Goal: Task Accomplishment & Management: Complete application form

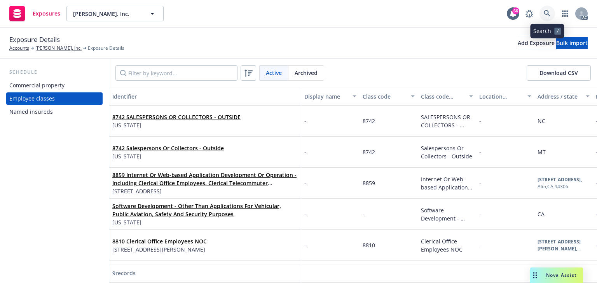
click at [544, 12] on icon at bounding box center [547, 13] width 7 height 7
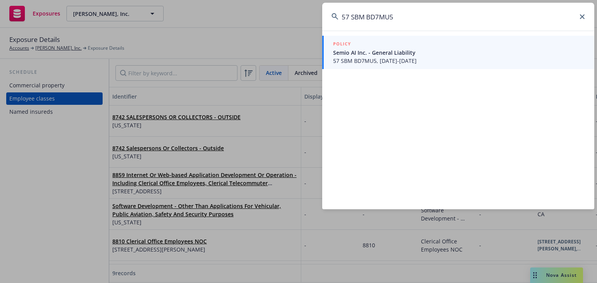
type input "57 SBM BD7MU5"
click at [398, 54] on span "Semio AI Inc. - General Liability" at bounding box center [459, 53] width 252 height 8
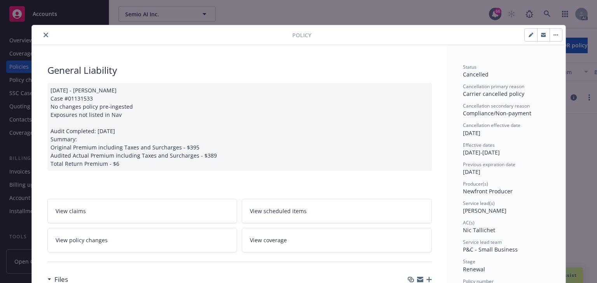
click at [44, 33] on icon "close" at bounding box center [46, 35] width 5 height 5
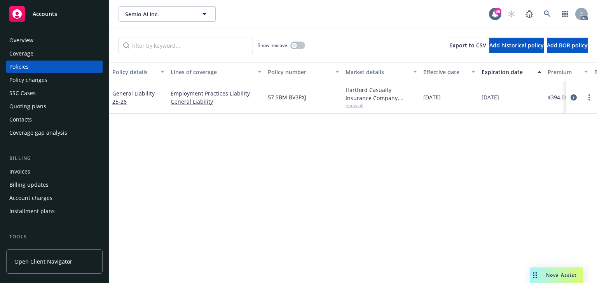
click at [19, 80] on div "Policy changes" at bounding box center [28, 80] width 38 height 12
click at [20, 81] on div "Policy changes" at bounding box center [28, 80] width 38 height 12
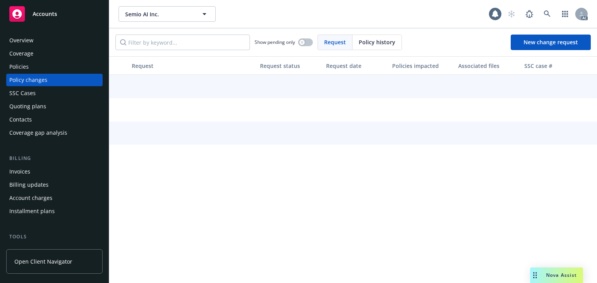
click at [23, 82] on div "Policy changes" at bounding box center [28, 80] width 38 height 12
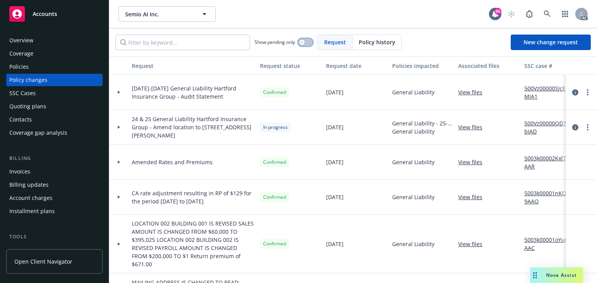
click at [305, 45] on button "button" at bounding box center [305, 42] width 15 height 8
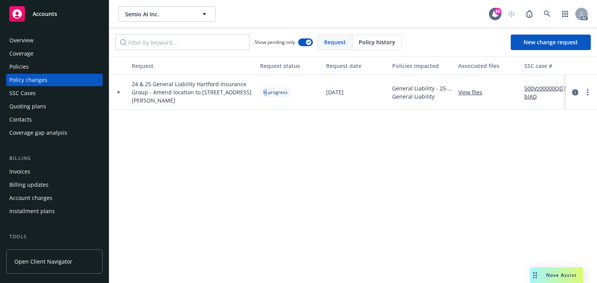
click at [267, 166] on div "Request Request status Request date Policies impacted Associated files SSC case…" at bounding box center [353, 169] width 488 height 227
click at [226, 148] on div "Request Request status Request date Policies impacted Associated files SSC case…" at bounding box center [353, 169] width 488 height 227
click at [117, 91] on icon at bounding box center [118, 92] width 3 height 3
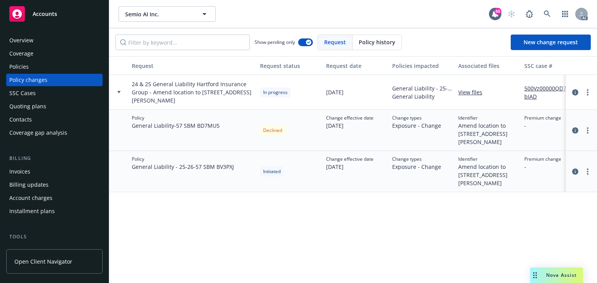
click at [283, 202] on div "Request Request status Request date Policies impacted Associated files SSC case…" at bounding box center [353, 169] width 488 height 227
click at [46, 70] on div "Policies" at bounding box center [54, 67] width 90 height 12
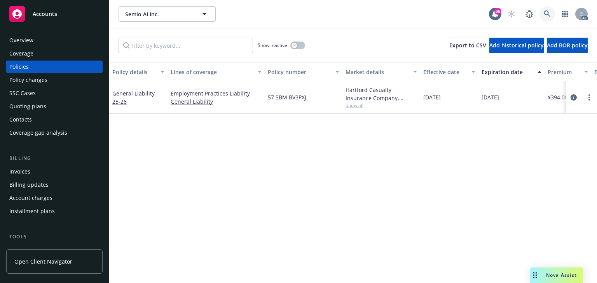
click at [542, 17] on link at bounding box center [548, 14] width 16 height 16
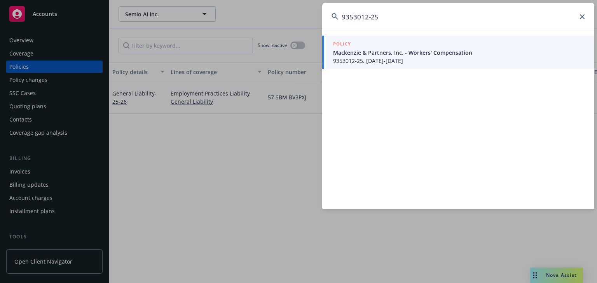
type input "9353012-25"
click at [388, 63] on span "9353012-25, 01/23/2025-01/23/2026" at bounding box center [459, 61] width 252 height 8
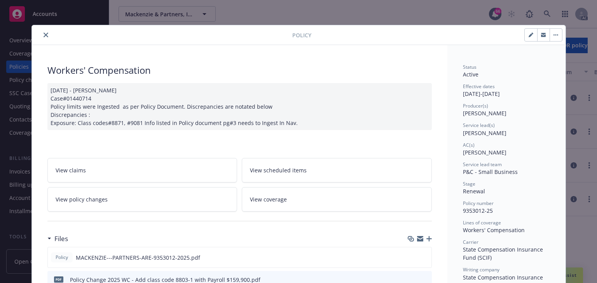
click at [104, 203] on link "View policy changes" at bounding box center [142, 199] width 190 height 24
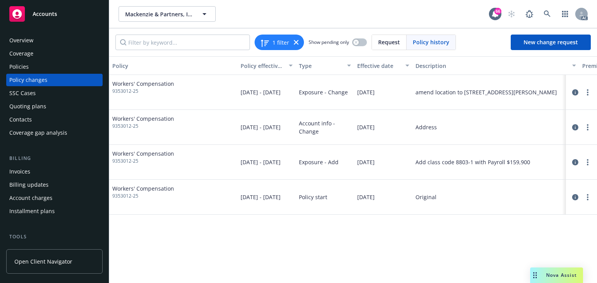
click at [332, 252] on div "Policy Policy effective dates Type Effective date Description Premium change An…" at bounding box center [353, 169] width 488 height 227
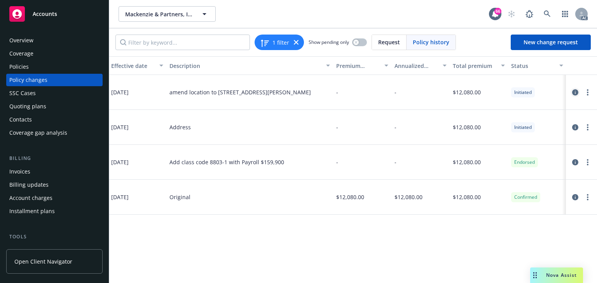
click at [574, 92] on icon "circleInformation" at bounding box center [575, 92] width 6 height 6
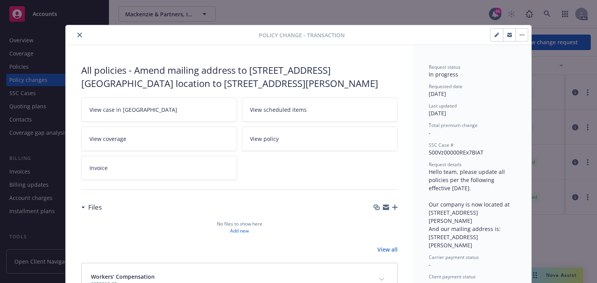
scroll to position [23, 0]
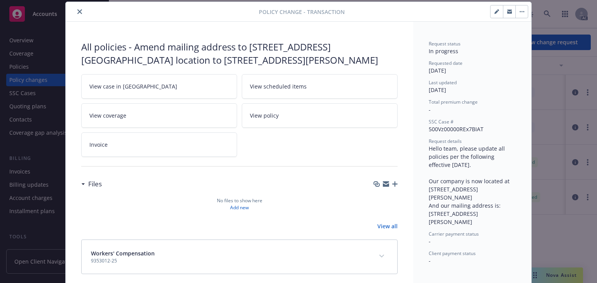
click at [145, 84] on link "View case in [GEOGRAPHIC_DATA]" at bounding box center [159, 86] width 156 height 24
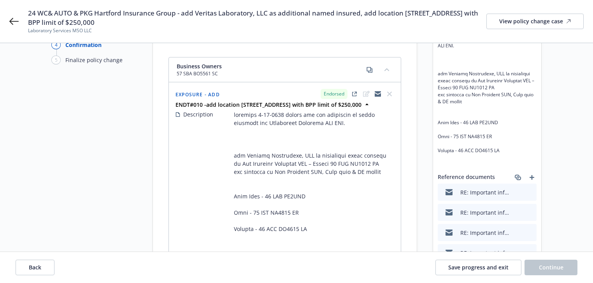
scroll to position [124, 0]
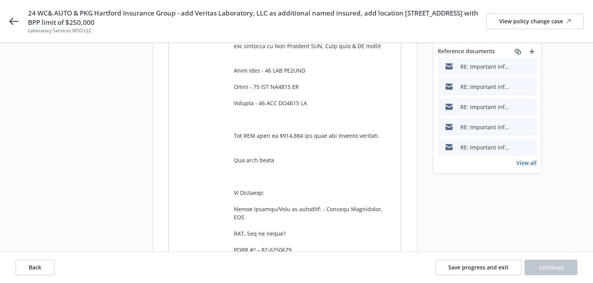
scroll to position [249, 0]
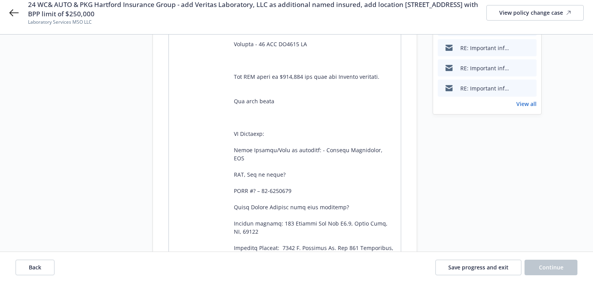
click at [528, 105] on link "View all" at bounding box center [526, 104] width 20 height 8
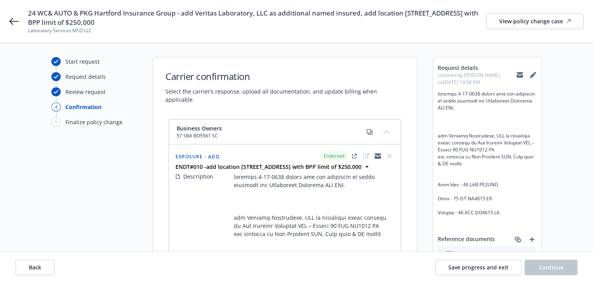
scroll to position [0, 0]
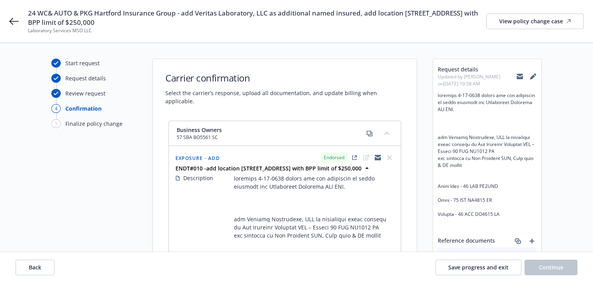
drag, startPoint x: 176, startPoint y: 116, endPoint x: 232, endPoint y: 116, distance: 56.4
click at [232, 121] on div "Business Owners 57 SBA BO5561 SC" at bounding box center [285, 133] width 232 height 25
copy span "Business Owners"
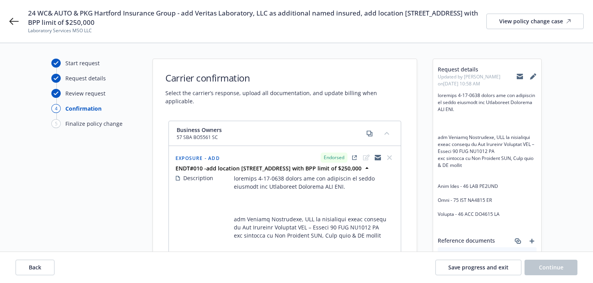
drag, startPoint x: 235, startPoint y: 136, endPoint x: 227, endPoint y: 134, distance: 8.0
click at [233, 135] on div "Business Owners 57 SBA BO5561 SC" at bounding box center [285, 133] width 232 height 25
drag, startPoint x: 175, startPoint y: 129, endPoint x: 224, endPoint y: 133, distance: 49.1
click at [224, 133] on div "Business Owners 57 SBA BO5561 SC" at bounding box center [285, 133] width 232 height 25
copy span "57 SBA BO5561 SC"
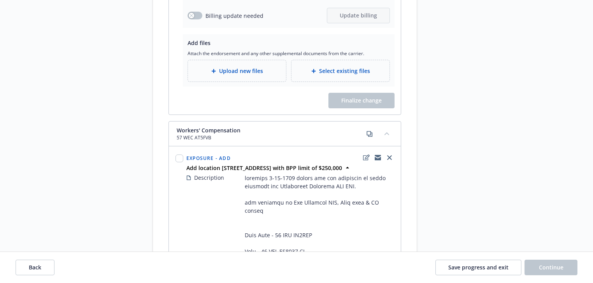
scroll to position [2146, 0]
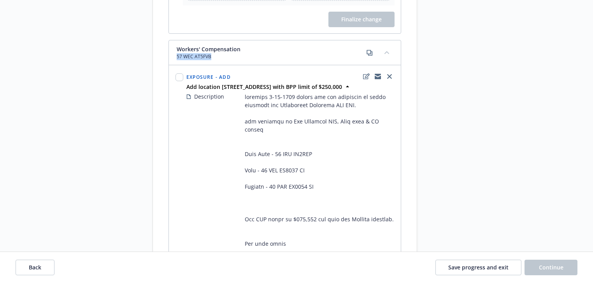
drag, startPoint x: 195, startPoint y: 66, endPoint x: 170, endPoint y: 65, distance: 25.3
click at [170, 65] on div "Workers' Compensation 57 WEC AT5FVB" at bounding box center [285, 52] width 232 height 25
copy span "57 WEC AT5FVB"
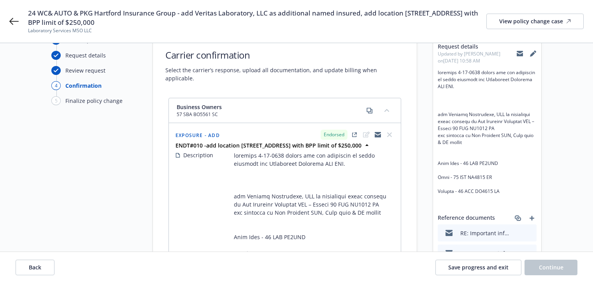
scroll to position [0, 0]
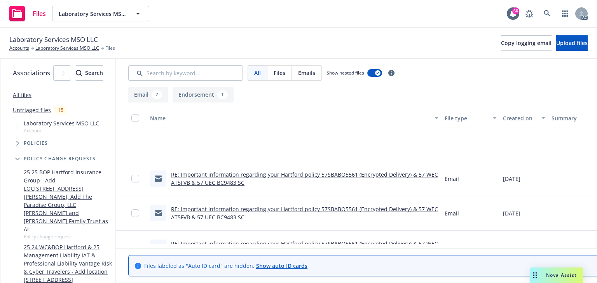
scroll to position [157, 0]
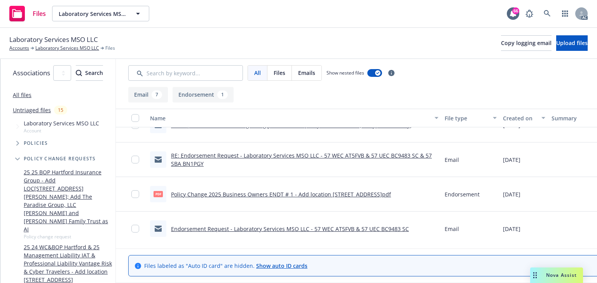
click at [308, 195] on link "Policy Change 2025 Business Owners ENDT # 1 - Add location 8535 E HARTFORD DR S…" at bounding box center [281, 194] width 220 height 7
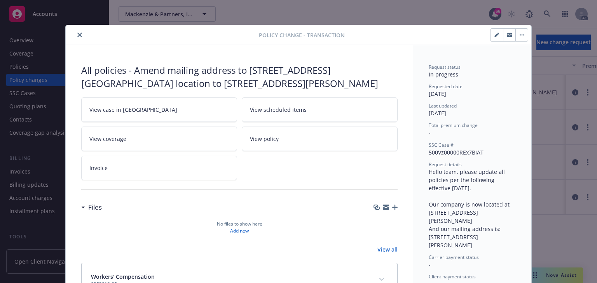
scroll to position [23, 0]
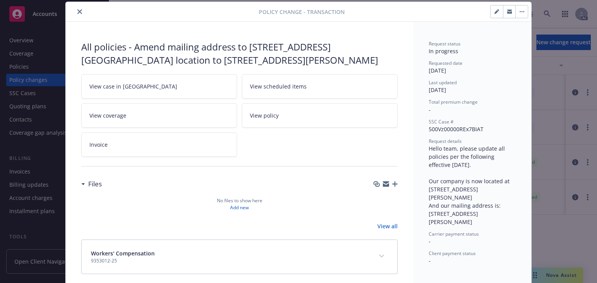
click at [77, 12] on icon "close" at bounding box center [79, 11] width 5 height 5
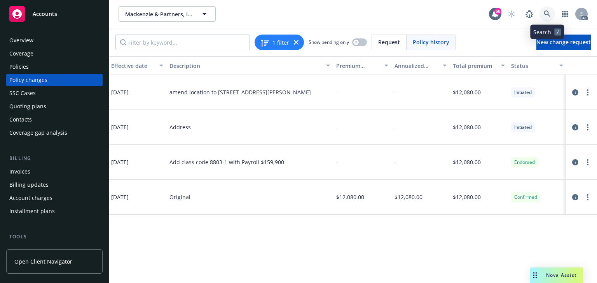
click at [542, 10] on link at bounding box center [548, 14] width 16 height 16
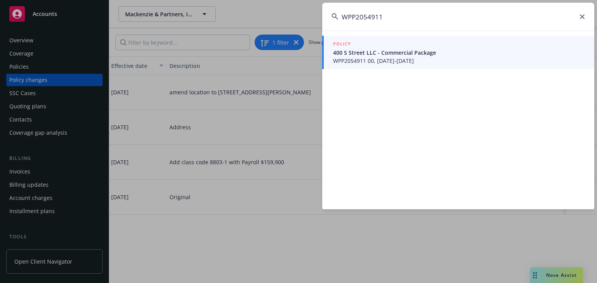
type input "WPP2054911"
click at [380, 44] on div "POLICY" at bounding box center [459, 44] width 252 height 9
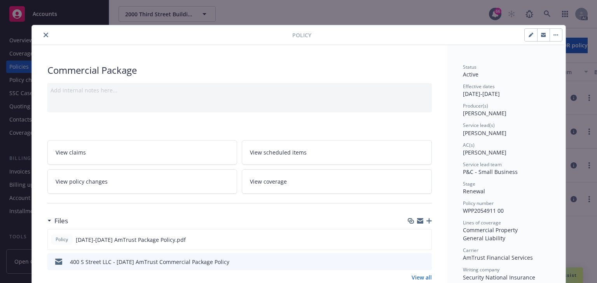
click at [140, 180] on link "View policy changes" at bounding box center [142, 182] width 190 height 24
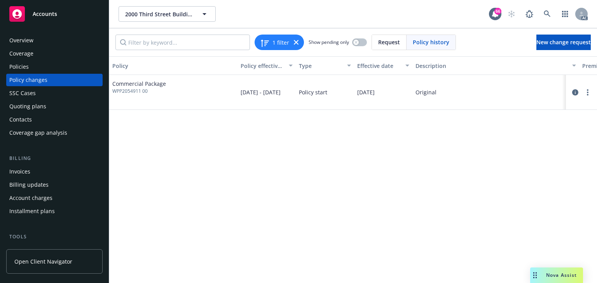
click at [42, 71] on div "Policies" at bounding box center [54, 67] width 90 height 12
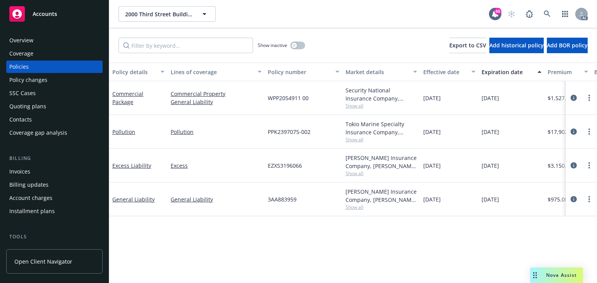
click at [38, 82] on div "Policy changes" at bounding box center [28, 80] width 38 height 12
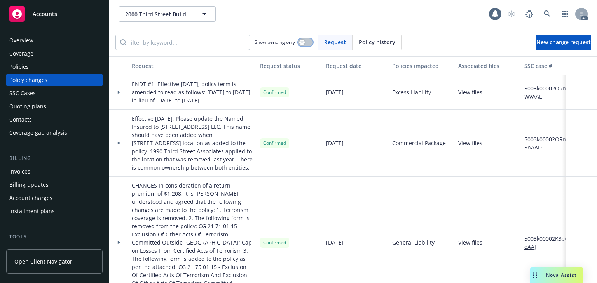
click at [306, 45] on button "button" at bounding box center [305, 42] width 15 height 8
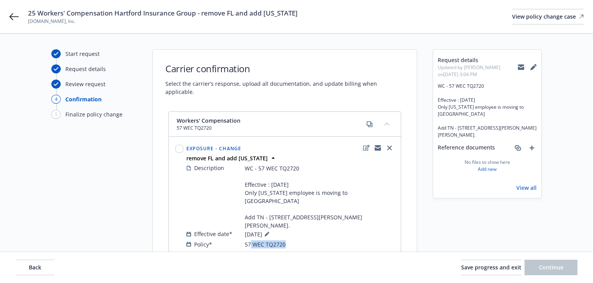
copy span "WEC TQ2720"
drag, startPoint x: 280, startPoint y: 221, endPoint x: 249, endPoint y: 219, distance: 30.8
click at [249, 241] on div "Policy* 57 WEC TQ2720" at bounding box center [290, 245] width 208 height 8
click at [14, 16] on icon at bounding box center [13, 16] width 9 height 9
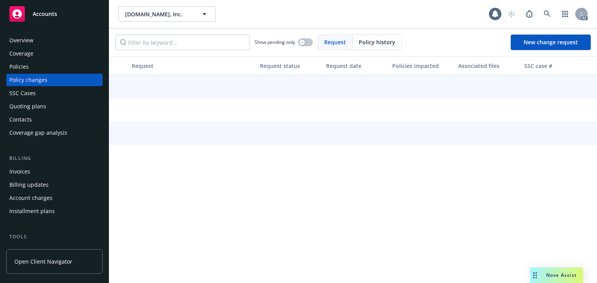
click at [33, 68] on div "Policies" at bounding box center [54, 67] width 90 height 12
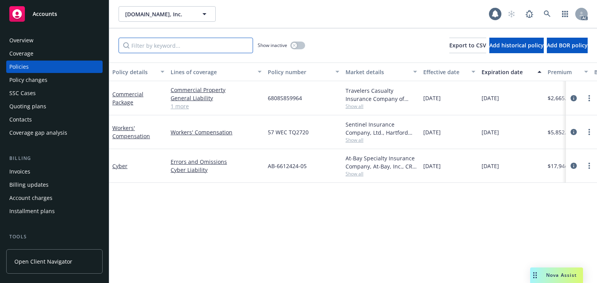
click at [182, 44] on input "Filter by keyword..." at bounding box center [186, 46] width 135 height 16
paste input "WEC TQ2720"
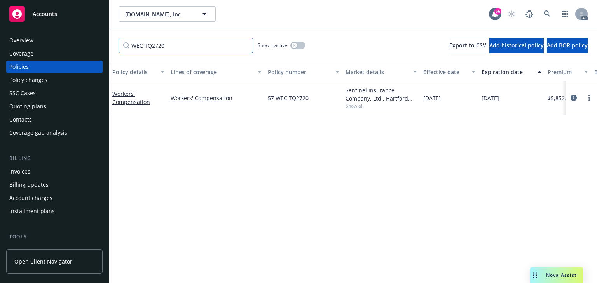
type input "WEC TQ2720"
click at [295, 164] on div "Policy details Lines of coverage Policy number Market details Effective date Ex…" at bounding box center [353, 173] width 488 height 221
click at [362, 106] on span "Show all" at bounding box center [382, 106] width 72 height 7
click at [572, 95] on icon "circleInformation" at bounding box center [574, 98] width 6 height 6
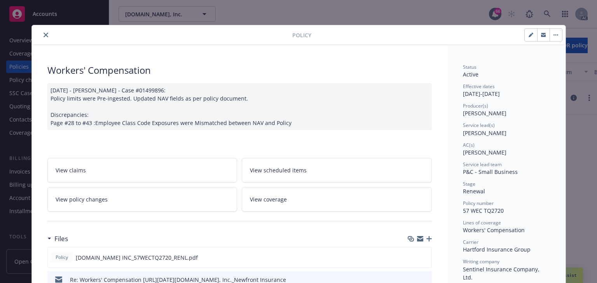
scroll to position [23, 0]
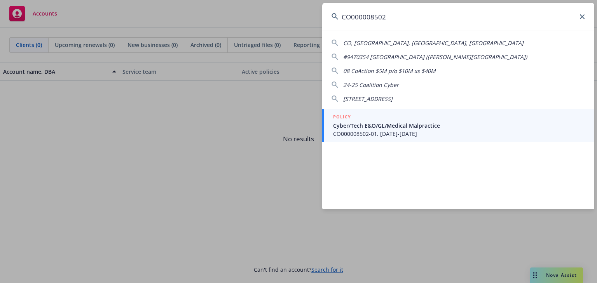
type input "CO000008502"
click at [373, 132] on span "CO000008502-01, [DATE]-[DATE]" at bounding box center [459, 134] width 252 height 8
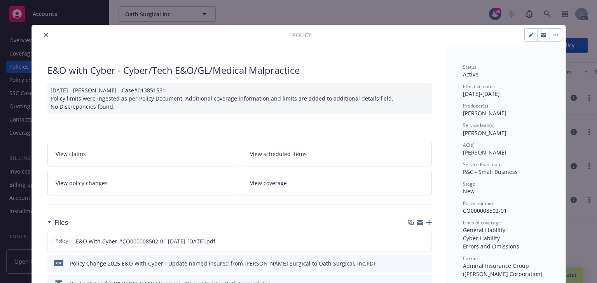
click at [121, 186] on link "View policy changes" at bounding box center [142, 183] width 190 height 24
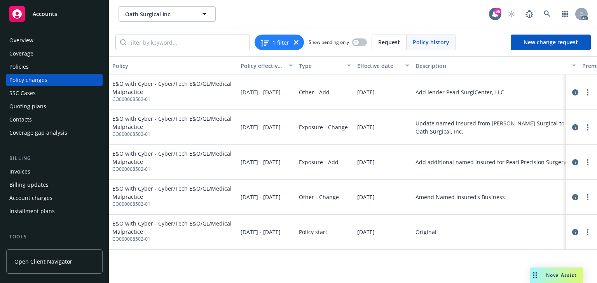
click at [470, 250] on div "Policy Policy effective dates Type Effective date Description Premium change An…" at bounding box center [353, 169] width 488 height 227
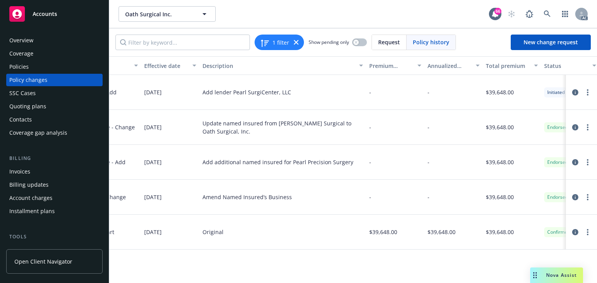
scroll to position [0, 246]
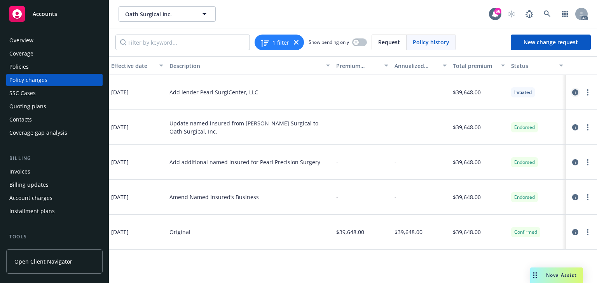
click at [575, 90] on icon "circleInformation" at bounding box center [575, 92] width 6 height 6
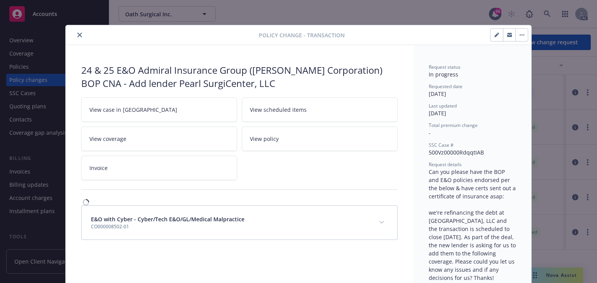
scroll to position [23, 0]
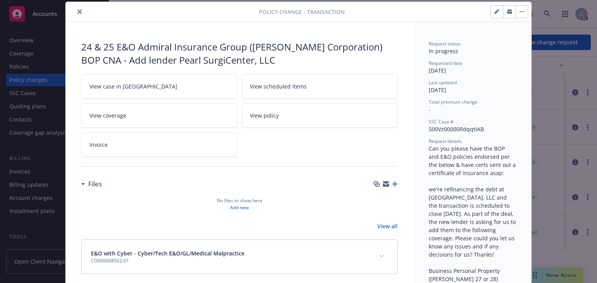
click at [146, 81] on link "View case in [GEOGRAPHIC_DATA]" at bounding box center [159, 86] width 156 height 24
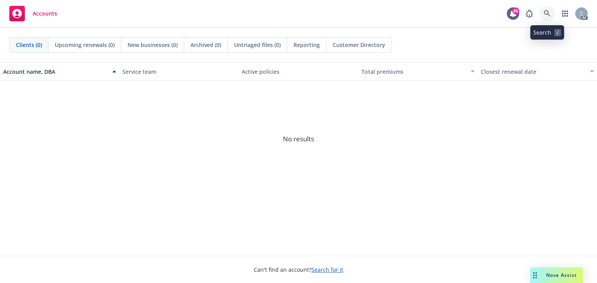
click at [547, 12] on icon at bounding box center [547, 13] width 7 height 7
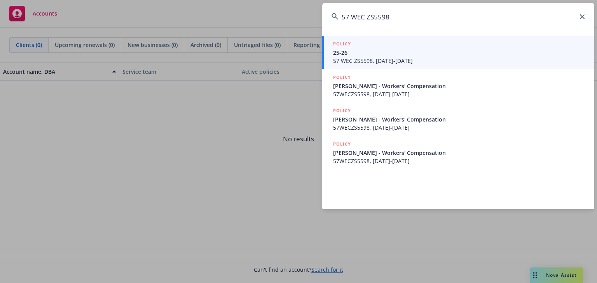
type input "57 WEC ZS5598"
click at [379, 58] on span "57 WEC ZS5598, [DATE]-[DATE]" at bounding box center [459, 61] width 252 height 8
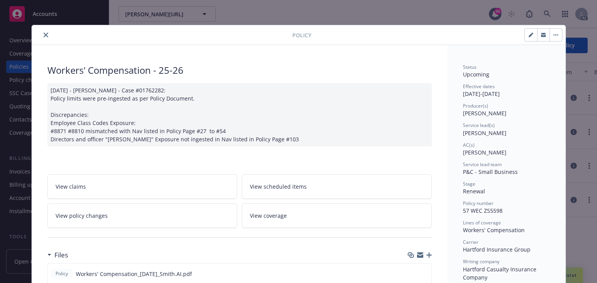
click at [96, 203] on div "View claims View scheduled items View policy changes View coverage" at bounding box center [239, 202] width 385 height 54
click at [96, 221] on link "View policy changes" at bounding box center [142, 216] width 190 height 24
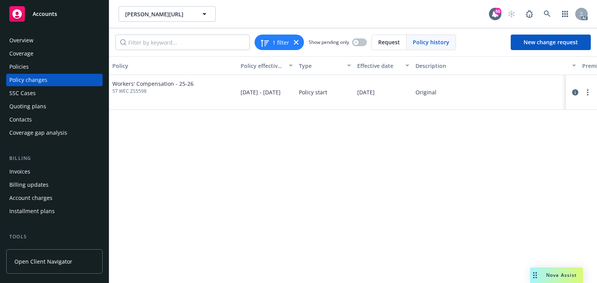
click at [250, 151] on div "Policy Policy effective dates Type Effective date Description Premium change An…" at bounding box center [353, 169] width 488 height 227
click at [386, 193] on div "Policy Policy effective dates Type Effective date Description Premium change An…" at bounding box center [353, 169] width 488 height 227
click at [347, 184] on div "Policy Policy effective dates Type Effective date Description Premium change An…" at bounding box center [353, 169] width 488 height 227
drag, startPoint x: 185, startPoint y: 166, endPoint x: 144, endPoint y: 102, distance: 75.8
click at [184, 162] on div "Policy Policy effective dates Type Effective date Description Premium change An…" at bounding box center [353, 169] width 488 height 227
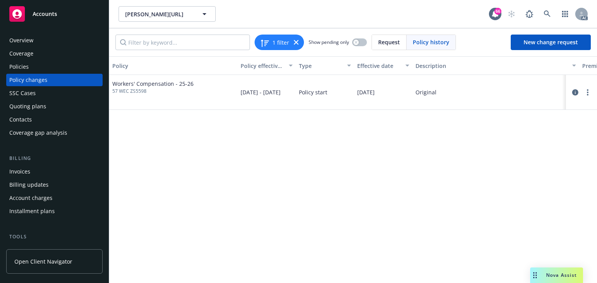
click at [36, 65] on div "Policies" at bounding box center [54, 67] width 90 height 12
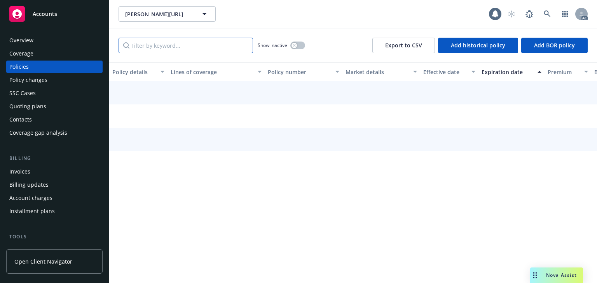
click at [166, 47] on input "Filter by keyword..." at bounding box center [186, 46] width 135 height 16
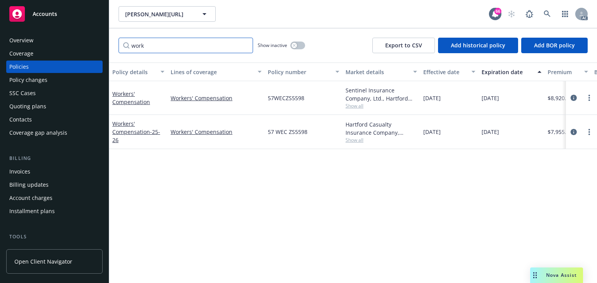
click at [180, 45] on input "work" at bounding box center [186, 46] width 135 height 16
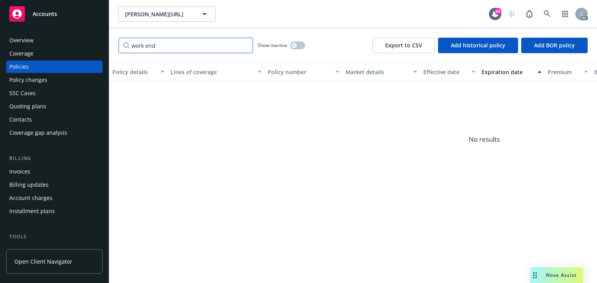
click at [182, 49] on input "work end" at bounding box center [186, 46] width 135 height 16
click at [187, 49] on input "work endtssccase" at bounding box center [186, 46] width 135 height 16
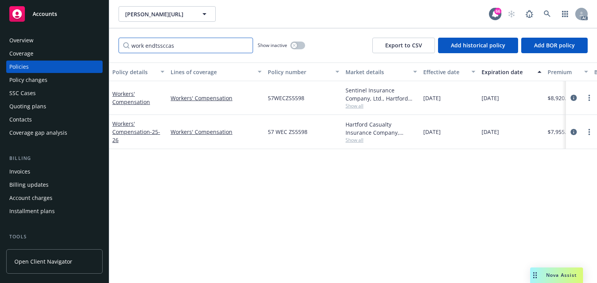
type input "work endtssccase"
click at [357, 140] on span "Show all" at bounding box center [382, 140] width 72 height 7
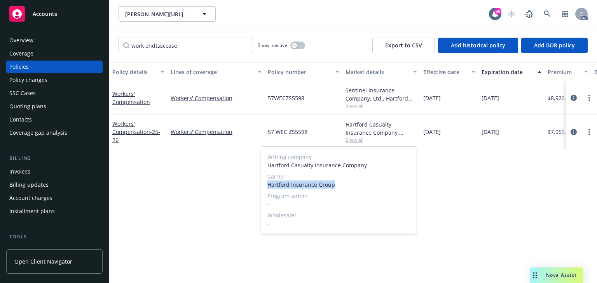
drag, startPoint x: 264, startPoint y: 185, endPoint x: 358, endPoint y: 187, distance: 93.3
click at [358, 187] on div "Writing company Hartford Casualty Insurance Company Carrier Hartford Insurance …" at bounding box center [339, 190] width 156 height 87
copy span "Hartford Insurance Group"
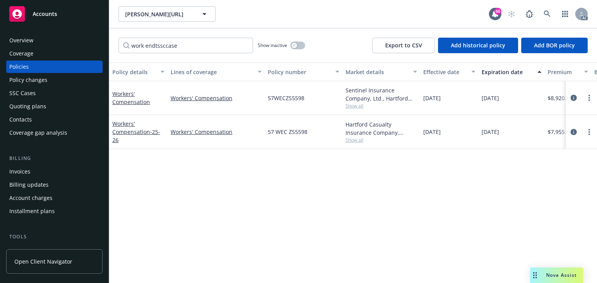
click at [27, 84] on div "Policy changes" at bounding box center [28, 80] width 38 height 12
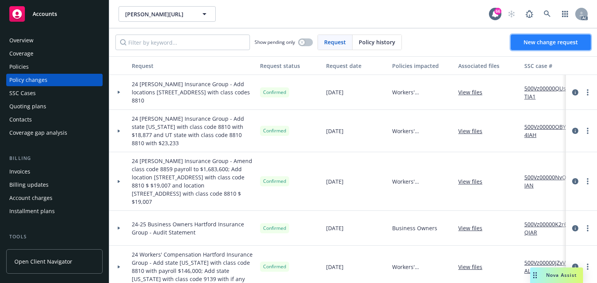
click at [523, 45] on link "New change request" at bounding box center [551, 43] width 80 height 16
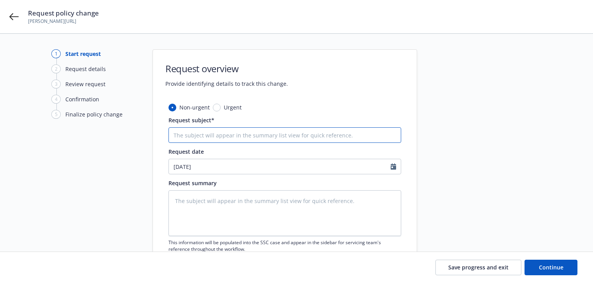
drag, startPoint x: 205, startPoint y: 135, endPoint x: 194, endPoint y: 135, distance: 10.1
click at [205, 135] on input "Request subject*" at bounding box center [284, 136] width 232 height 16
paste input "25 Workers' Compensation Hartford Insurance Group -"
type textarea "x"
type input "25 Workers' Compensation Hartford Insurance Group -"
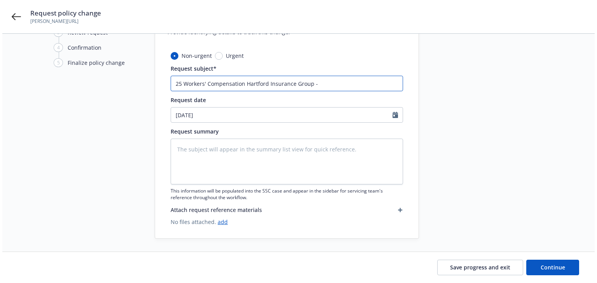
scroll to position [54, 0]
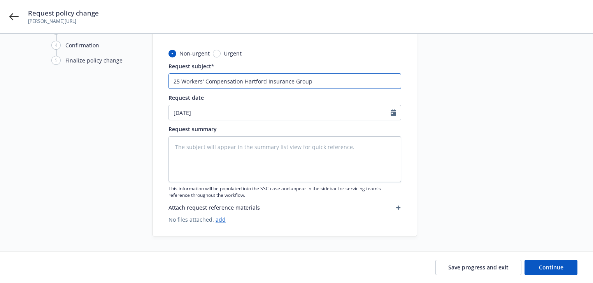
click at [381, 79] on input "25 Workers' Compensation Hartford Insurance Group -" at bounding box center [284, 81] width 232 height 16
type textarea "x"
type input "25 Workers' Compensation Hartford Insurance Group - A"
type textarea "x"
type input "25 Workers' Compensation Hartford Insurance Group - Am"
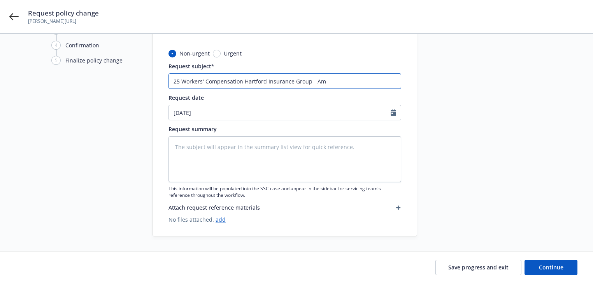
type textarea "x"
type input "25 Workers' Compensation Hartford Insurance Group - Ame"
type textarea "x"
type input "25 Workers' Compensation Hartford Insurance Group - [MEDICAL_DATA]"
type textarea "x"
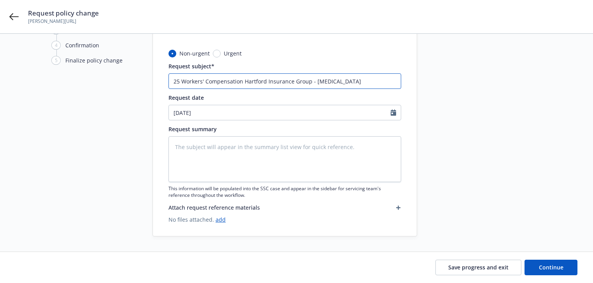
type input "25 Workers' Compensation Hartford Insurance Group - Amend"
type textarea "x"
type input "25 Workers' Compensation Hartford Insurance Group - Amend"
type textarea "x"
type input "25 Workers' Compensation Hartford Insurance Group - Amend N"
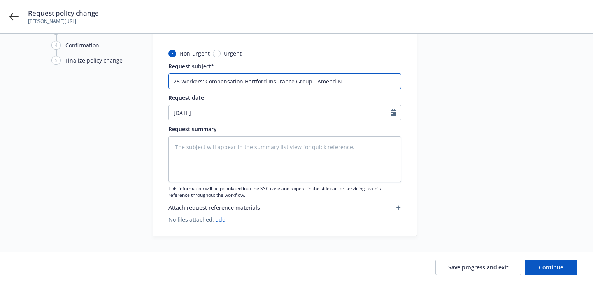
type textarea "x"
type input "25 Workers' Compensation Hartford Insurance Group - Amend NI"
type textarea "x"
type input "25 Workers' Compensation Hartford Insurance Group - Amend NI"
type textarea "x"
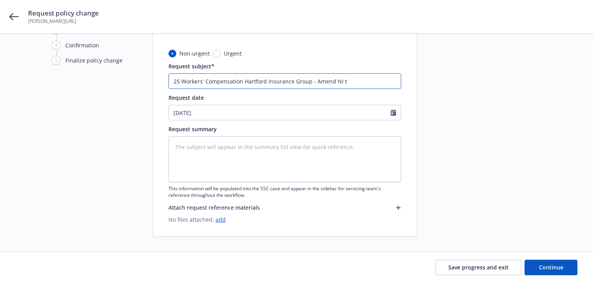
type input "25 Workers' Compensation Hartford Insurance Group - Amend NI to"
type textarea "x"
click at [384, 83] on input "25 Workers' Compensation Hartford Insurance Group - Amend NI to" at bounding box center [284, 81] width 232 height 16
paste input "[PERSON_NAME][URL]"
type input "25 Workers' Compensation Hartford Insurance Group - Amend NI to [PERSON_NAME][U…"
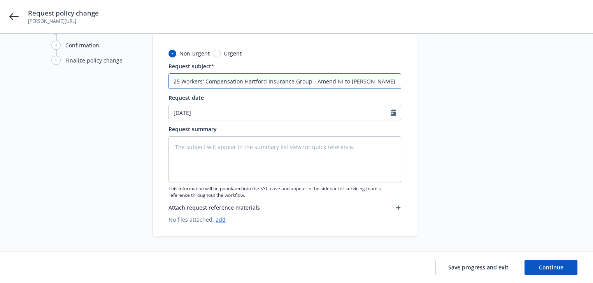
type textarea "x"
type input "25 Workers' Compensation Hartford Insurance Group - Amend NI to [PERSON_NAME][U…"
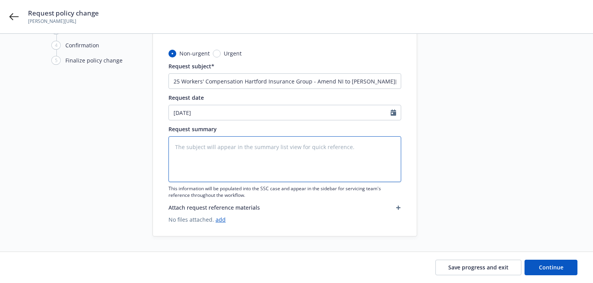
click at [243, 154] on textarea at bounding box center [284, 159] width 232 height 46
paste textarea "Please change the named insured to [PERSON_NAME] effective [DATE] for 57 WEC ZS…"
type textarea "Please change the named insured to [PERSON_NAME] effective [DATE] for 57 WEC ZS…"
type textarea "x"
type textarea "Please change the named insured to [PERSON_NAME] effective [DATE] for 57 WEC ZS…"
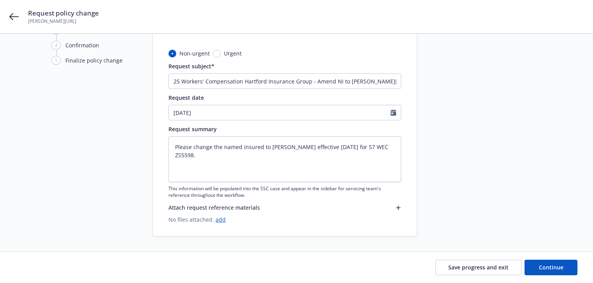
click at [397, 207] on icon "button" at bounding box center [398, 208] width 4 height 4
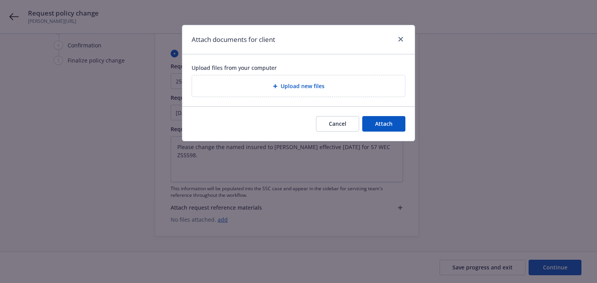
click at [300, 90] on div "Upload new files" at bounding box center [298, 86] width 201 height 9
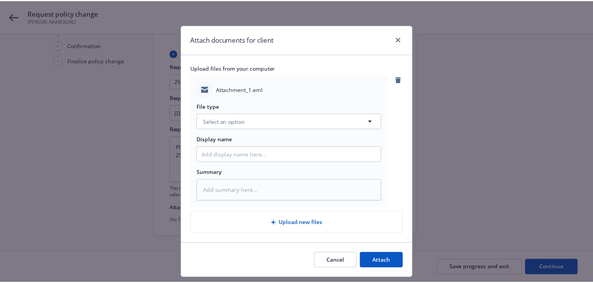
scroll to position [19, 0]
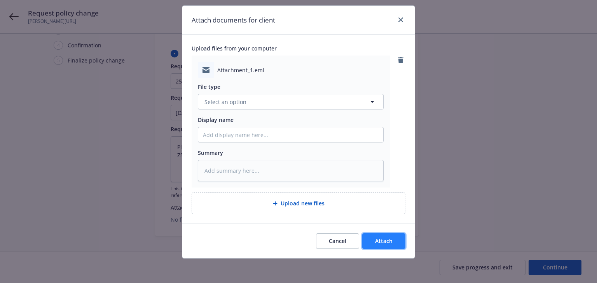
click at [381, 242] on span "Attach" at bounding box center [383, 241] width 17 height 7
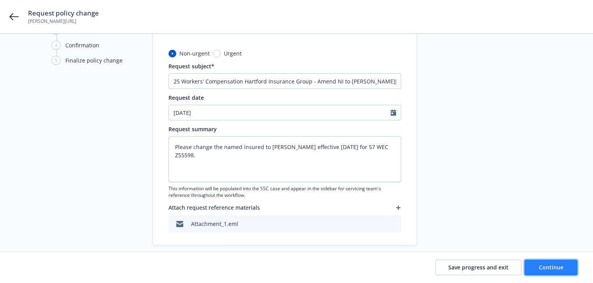
click at [535, 264] on button "Continue" at bounding box center [550, 268] width 53 height 16
type textarea "x"
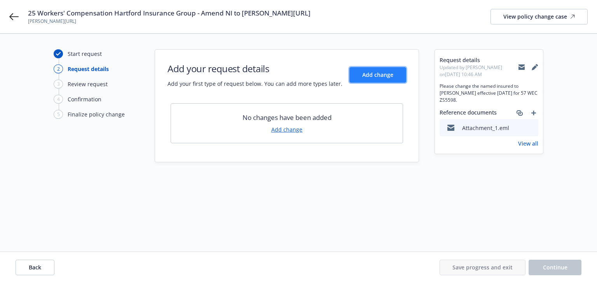
click at [377, 79] on button "Add change" at bounding box center [378, 75] width 57 height 16
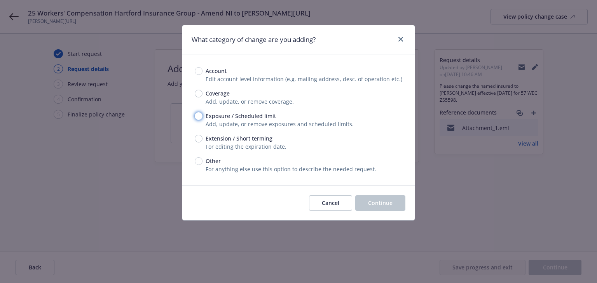
click at [197, 117] on input "Exposure / Scheduled limit" at bounding box center [199, 116] width 8 height 8
radio input "true"
click at [384, 203] on span "Continue" at bounding box center [380, 202] width 24 height 7
type textarea "x"
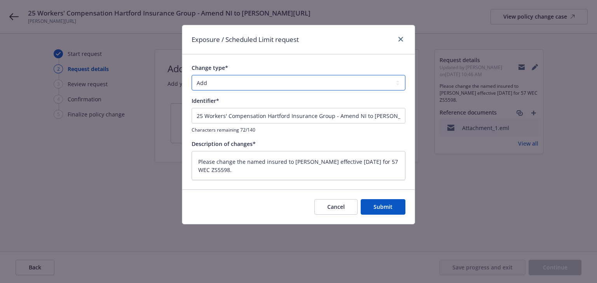
drag, startPoint x: 262, startPoint y: 81, endPoint x: 261, endPoint y: 86, distance: 4.7
click at [262, 81] on select "Add Audit Change Remove" at bounding box center [299, 83] width 214 height 16
select select "CHANGE"
click at [192, 75] on select "Add Audit Change Remove" at bounding box center [299, 83] width 214 height 16
drag, startPoint x: 339, startPoint y: 117, endPoint x: -374, endPoint y: 117, distance: 712.6
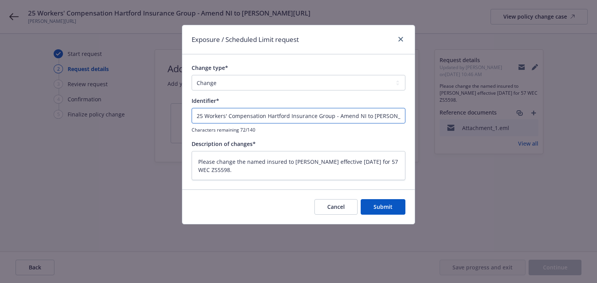
click at [0, 117] on html "25 Workers' Compensation Hartford Insurance Group - Amend NI to [PERSON_NAME].[…" at bounding box center [298, 141] width 597 height 283
type textarea "x"
type input "Amend NI to [PERSON_NAME][URL]"
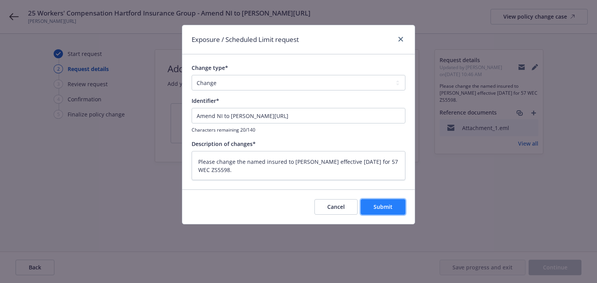
click at [387, 203] on span "Submit" at bounding box center [383, 206] width 19 height 7
type textarea "x"
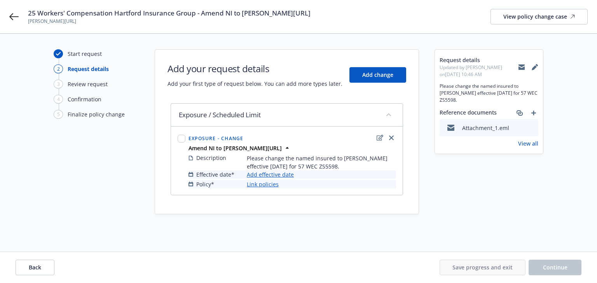
click at [281, 175] on link "Add effective date" at bounding box center [270, 175] width 47 height 8
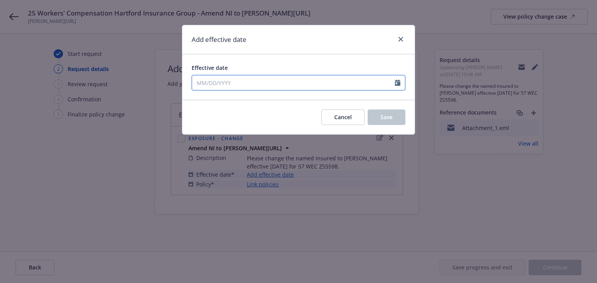
click at [254, 79] on input "Effective date" at bounding box center [293, 82] width 203 height 15
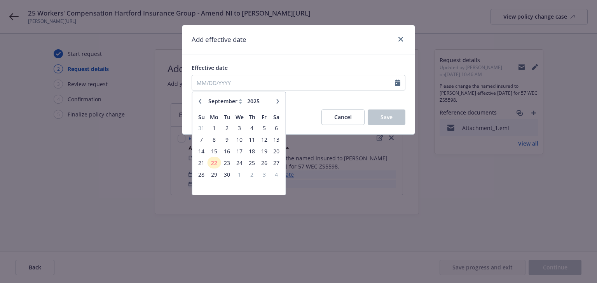
click at [278, 100] on icon "button" at bounding box center [278, 101] width 5 height 5
select select "10"
click at [229, 140] on span "7" at bounding box center [227, 140] width 10 height 10
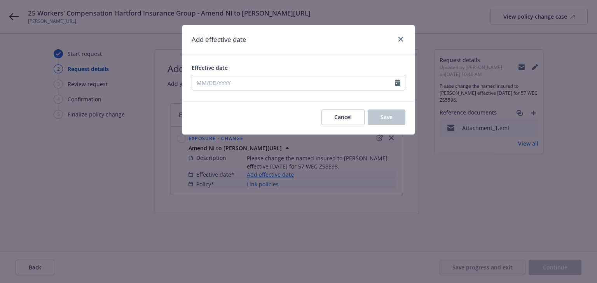
type input "[DATE]"
click at [386, 121] on span "Save" at bounding box center [387, 117] width 12 height 7
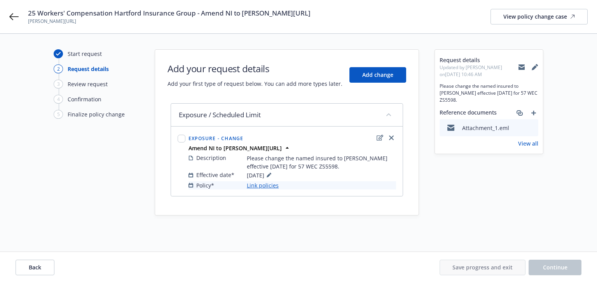
click at [273, 188] on link "Link policies" at bounding box center [263, 186] width 32 height 8
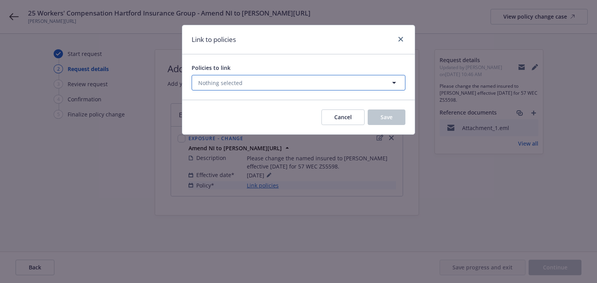
click at [260, 83] on button "Nothing selected" at bounding box center [299, 83] width 214 height 16
select select "ACTIVE"
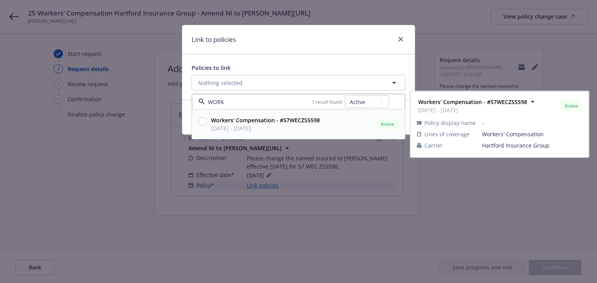
type input "WORK"
click at [368, 104] on select "All Active Upcoming Expired Cancelled" at bounding box center [367, 102] width 44 height 12
select select "UPCOMING"
click at [345, 96] on select "All Active Upcoming Expired Cancelled" at bounding box center [367, 102] width 44 height 12
click at [202, 121] on input "checkbox" at bounding box center [203, 122] width 8 height 8
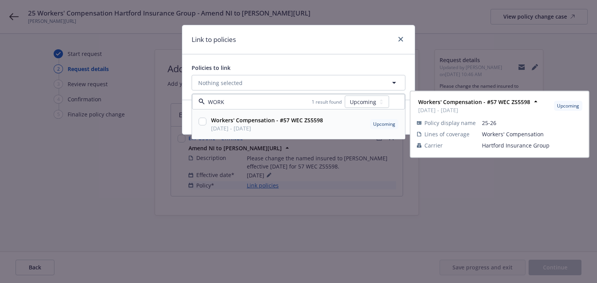
checkbox input "true"
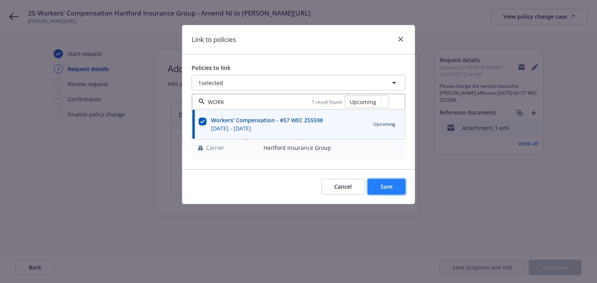
click at [386, 186] on span "Save" at bounding box center [387, 186] width 12 height 7
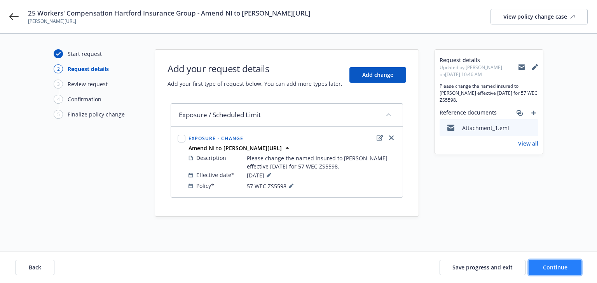
click at [553, 264] on span "Continue" at bounding box center [555, 267] width 24 height 7
click at [565, 274] on button "Continue" at bounding box center [555, 268] width 53 height 16
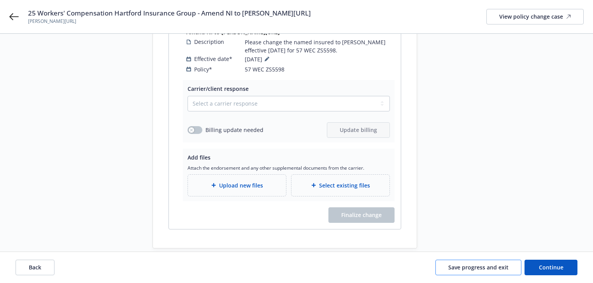
scroll to position [129, 0]
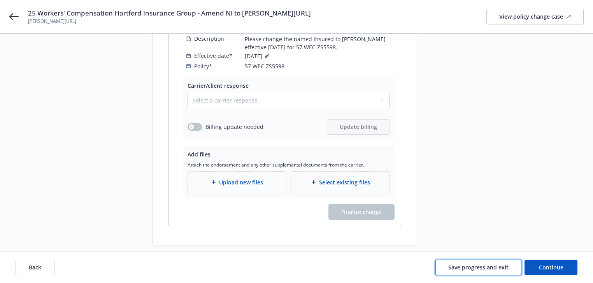
click at [484, 268] on span "Save progress and exit" at bounding box center [478, 267] width 60 height 7
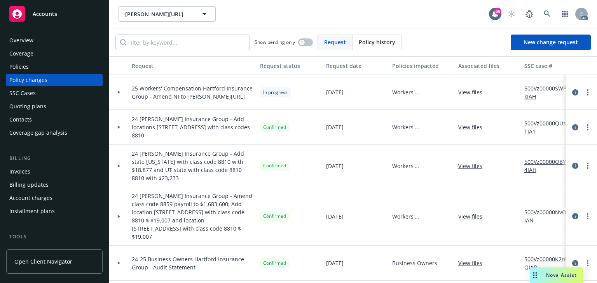
click at [544, 89] on link "500Vz00000SWPkkIAH" at bounding box center [550, 92] width 52 height 16
click at [547, 15] on icon at bounding box center [547, 13] width 7 height 7
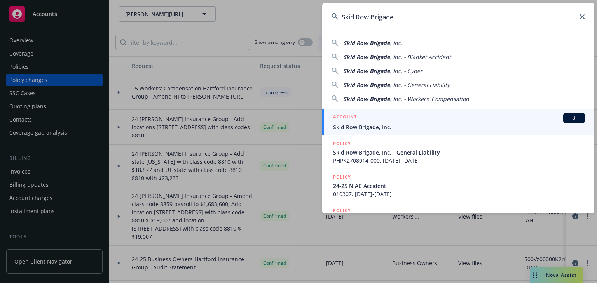
type input "Skid Row Brigade"
click at [370, 125] on span "Skid Row Brigade, Inc." at bounding box center [459, 127] width 252 height 8
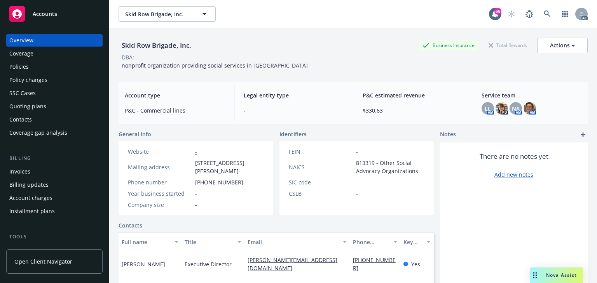
click at [23, 64] on div "Policies" at bounding box center [18, 67] width 19 height 12
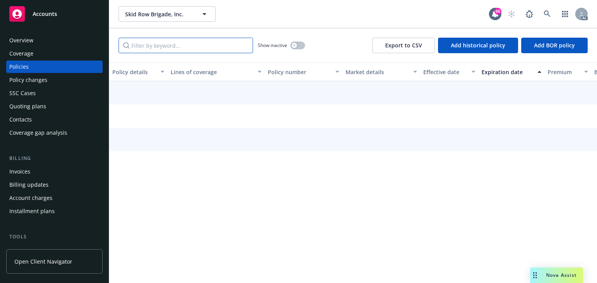
click at [178, 44] on input "Filter by keyword..." at bounding box center [186, 46] width 135 height 16
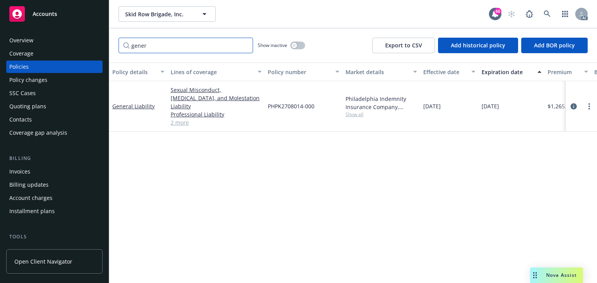
type input "gener"
click at [299, 209] on div "Policy details Lines of coverage Policy number Market details Effective date Ex…" at bounding box center [353, 173] width 488 height 221
click at [450, 146] on div "Policy details Lines of coverage Policy number Market details Effective date Ex…" at bounding box center [353, 173] width 488 height 221
click at [575, 103] on icon "circleInformation" at bounding box center [574, 106] width 6 height 6
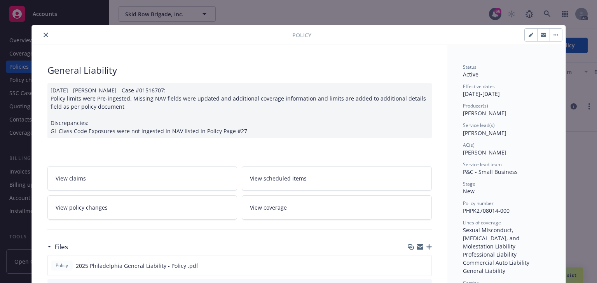
click at [130, 214] on link "View policy changes" at bounding box center [142, 208] width 190 height 24
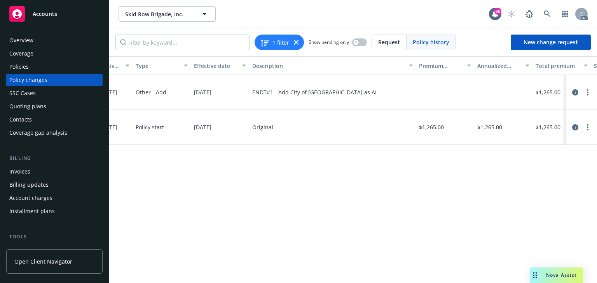
scroll to position [0, 200]
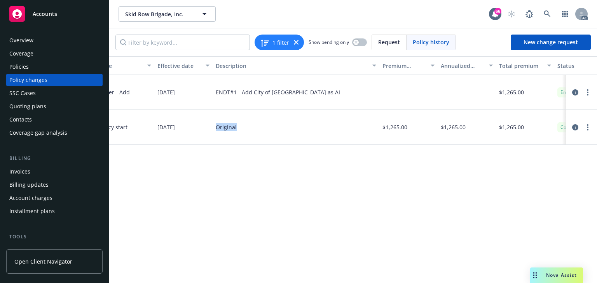
drag, startPoint x: 356, startPoint y: 278, endPoint x: 175, endPoint y: 265, distance: 181.7
click at [175, 269] on div "Policy Policy effective dates Type Effective date Description Premium change An…" at bounding box center [353, 169] width 488 height 227
click at [250, 213] on div "Policy Policy effective dates Type Effective date Description Premium change An…" at bounding box center [353, 169] width 488 height 227
click at [333, 208] on div "Policy Policy effective dates Type Effective date Description Premium change An…" at bounding box center [353, 169] width 488 height 227
click at [370, 195] on div "Policy Policy effective dates Type Effective date Description Premium change An…" at bounding box center [353, 169] width 488 height 227
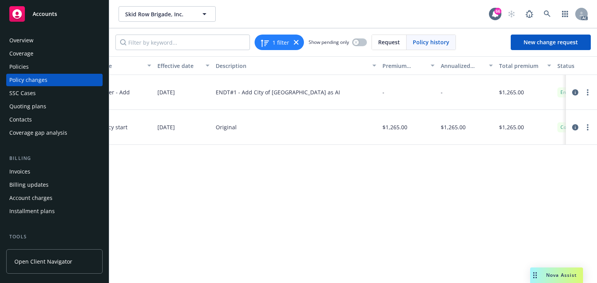
scroll to position [0, 246]
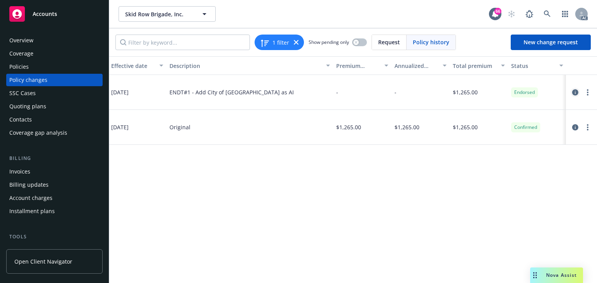
click at [573, 93] on icon "circleInformation" at bounding box center [575, 92] width 6 height 6
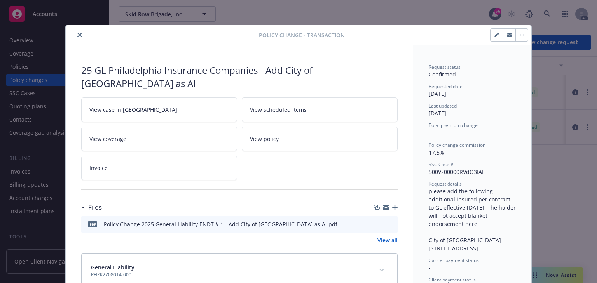
scroll to position [23, 0]
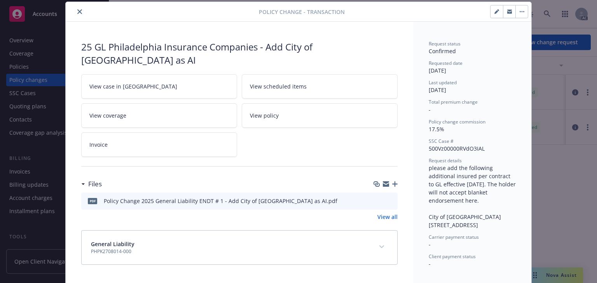
click at [193, 74] on link "View case in [GEOGRAPHIC_DATA]" at bounding box center [159, 86] width 156 height 24
click at [81, 14] on button "close" at bounding box center [79, 11] width 9 height 9
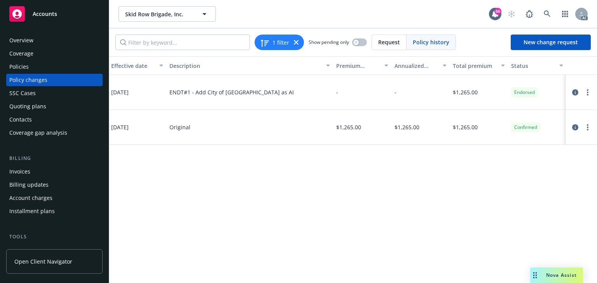
click at [188, 197] on div "Policy Policy effective dates Type Effective date Description Premium change An…" at bounding box center [353, 169] width 488 height 227
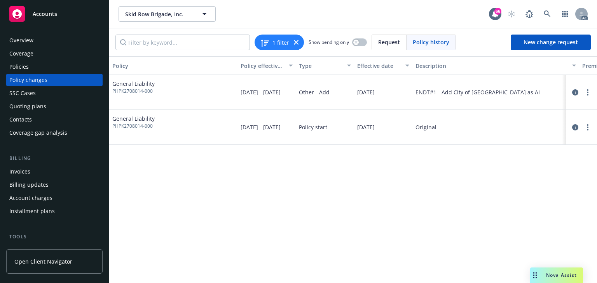
click at [222, 208] on div "Policy Policy effective dates Type Effective date Description Premium change An…" at bounding box center [353, 169] width 488 height 227
click at [28, 67] on div "Policies" at bounding box center [18, 67] width 19 height 12
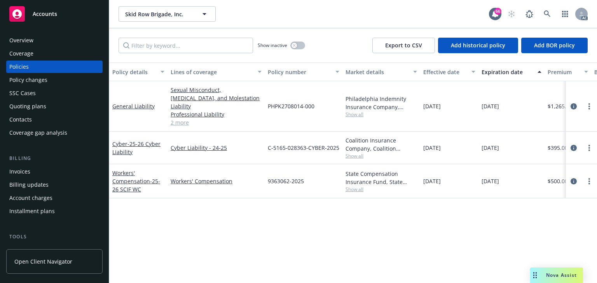
drag, startPoint x: 173, startPoint y: 37, endPoint x: 171, endPoint y: 47, distance: 11.1
click at [171, 45] on div "Show inactive Export to CSV Add historical policy Add BOR policy" at bounding box center [353, 45] width 488 height 34
click at [171, 44] on input "Filter by keyword..." at bounding box center [186, 46] width 135 height 16
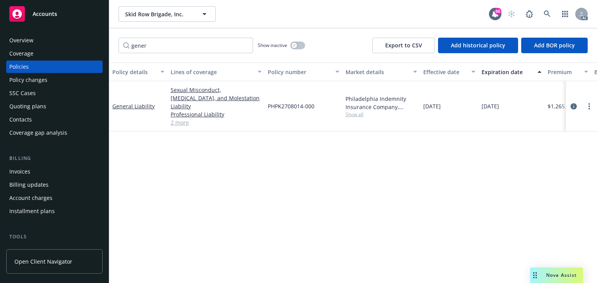
click at [361, 111] on span "Show all" at bounding box center [382, 114] width 72 height 7
click at [186, 42] on input "gener" at bounding box center [186, 46] width 135 height 16
type input "gener"
click at [358, 113] on span "Show all" at bounding box center [382, 114] width 72 height 7
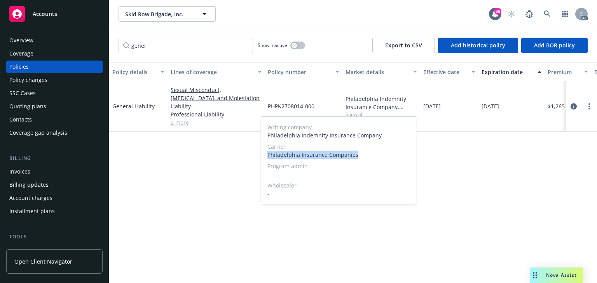
drag, startPoint x: 268, startPoint y: 154, endPoint x: 245, endPoint y: 145, distance: 24.5
click at [369, 157] on span "Philadelphia Insurance Companies" at bounding box center [338, 155] width 143 height 8
copy span "Philadelphia Insurance Companies"
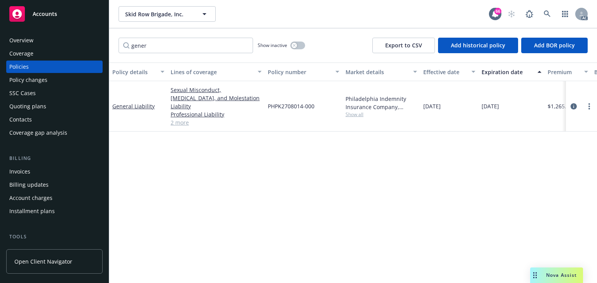
click at [23, 84] on div "Policy changes" at bounding box center [28, 80] width 38 height 12
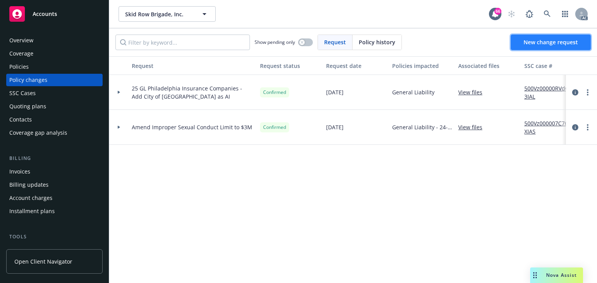
click at [536, 46] on link "New change request" at bounding box center [551, 43] width 80 height 16
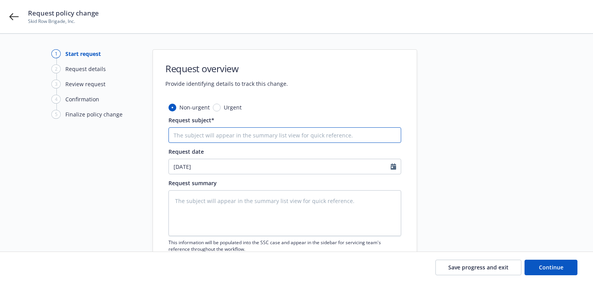
drag, startPoint x: 221, startPoint y: 139, endPoint x: 168, endPoint y: 137, distance: 53.3
click at [221, 139] on input "Request subject*" at bounding box center [284, 136] width 232 height 16
paste input "25 General Liability Philadelphia Insurance Companies -"
type textarea "x"
type input "25 General Liability Philadelphia Insurance Companies -"
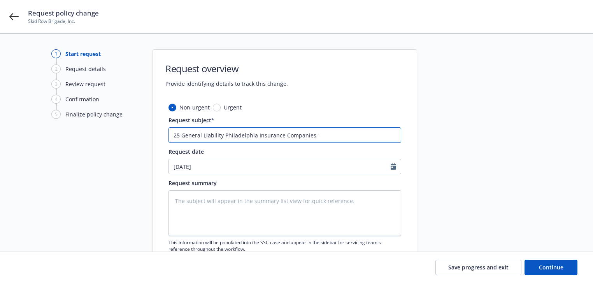
click at [376, 138] on input "25 General Liability Philadelphia Insurance Companies -" at bounding box center [284, 136] width 232 height 16
type textarea "x"
type input "25 General Liability Philadelphia Insurance Companies - A"
type textarea "x"
type input "25 General Liability Philadelphia Insurance Companies - Ad"
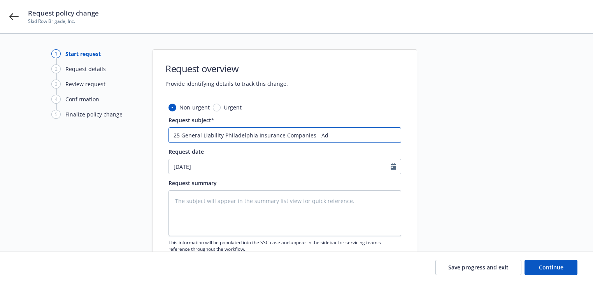
type textarea "x"
type input "25 General Liability Philadelphia Insurance Companies - Add"
type textarea "x"
type input "25 General Liability Philadelphia Insurance Companies - Add"
type textarea "x"
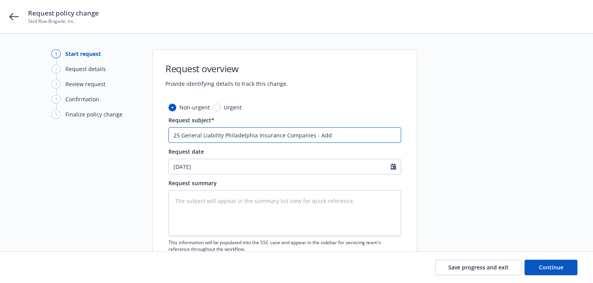
type input "25 General Liability Philadelphia Insurance Companies - Add A"
type textarea "x"
type input "25 General Liability Philadelphia Insurance Companies - Add AI"
type textarea "x"
type input "25 General Liability Philadelphia Insurance Companies - Add AI"
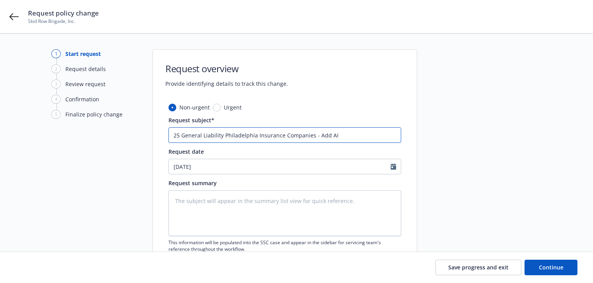
type textarea "x"
type input "25 General Liability Philadelphia Insurance Companies - Add AI f"
type textarea "x"
type input "25 General Liability Philadelphia Insurance Companies - Add AI fo"
type textarea "x"
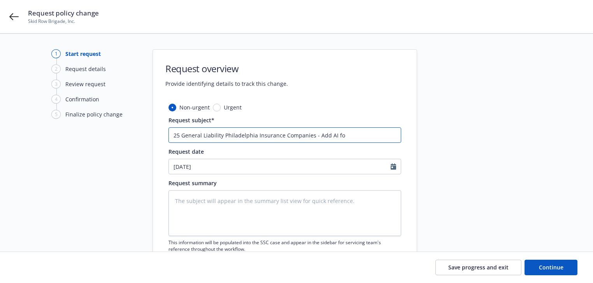
type input "25 General Liability Philadelphia Insurance Companies - Add AI for"
type textarea "x"
type input "25 General Liability Philadelphia Insurance Companies - Add AI for"
click at [254, 197] on textarea at bounding box center [284, 214] width 232 height 46
paste textarea "Please endorse GL to include the highlighed AI below effective [DATE]."
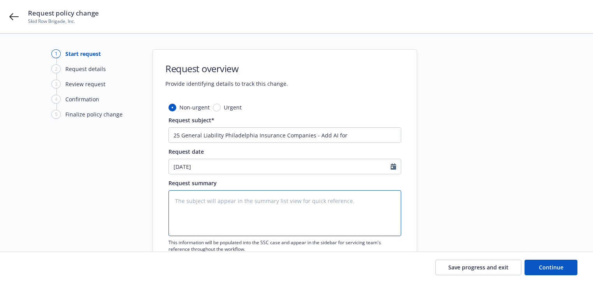
type textarea "Please endorse GL to include the highlighed AI below effective [DATE]."
type textarea "x"
type textarea "Please endorse GL to include the highlighed AI below effective [DATE]."
click at [500, 200] on div at bounding box center [486, 169] width 109 height 241
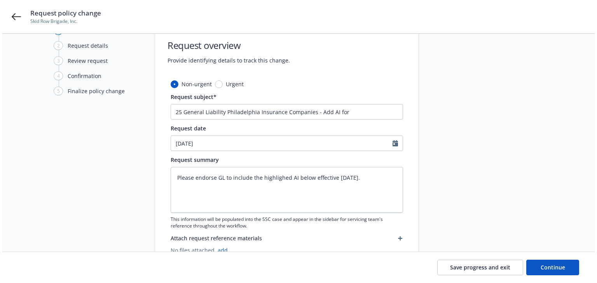
scroll to position [54, 0]
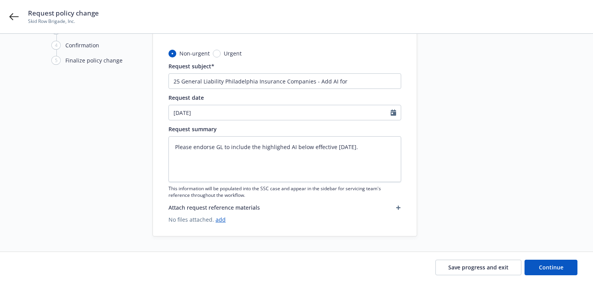
click at [397, 210] on icon "button" at bounding box center [398, 208] width 5 height 5
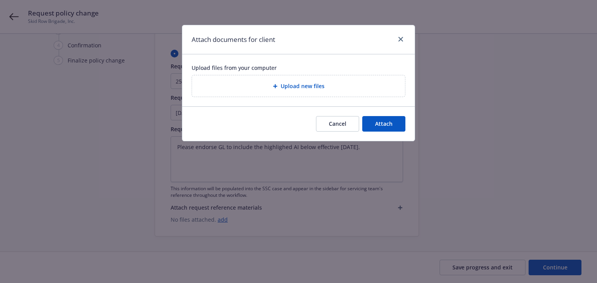
click at [275, 89] on div "Upload new files" at bounding box center [298, 86] width 201 height 9
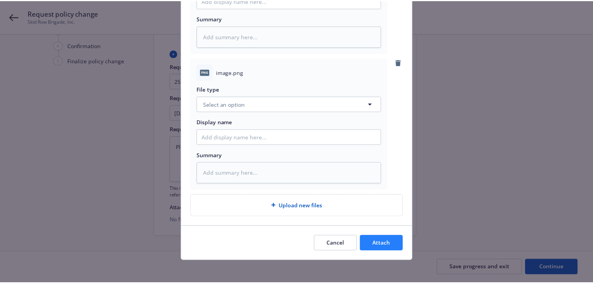
scroll to position [156, 0]
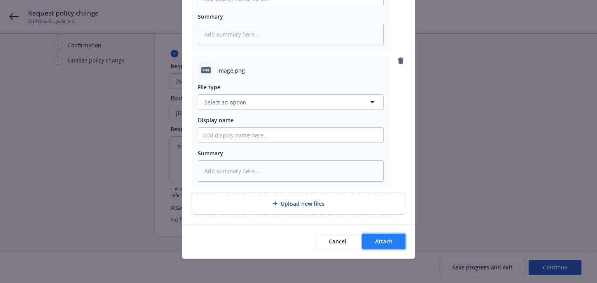
click at [378, 243] on span "Attach" at bounding box center [383, 241] width 17 height 7
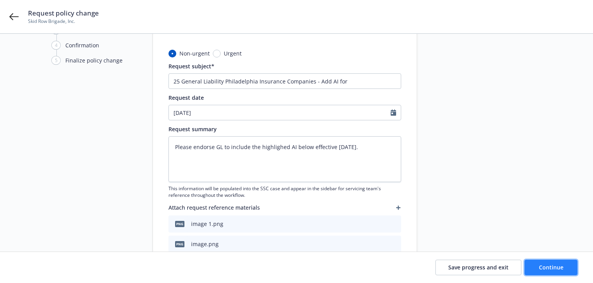
click at [550, 270] on span "Continue" at bounding box center [550, 267] width 24 height 7
type textarea "x"
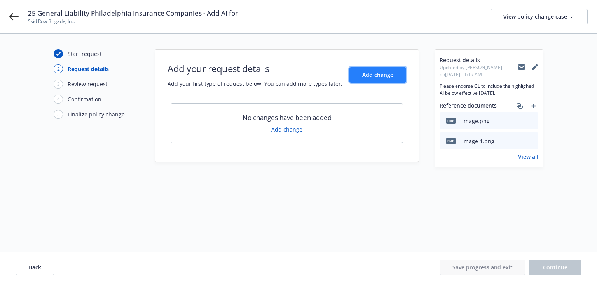
click at [372, 75] on span "Add change" at bounding box center [377, 74] width 31 height 7
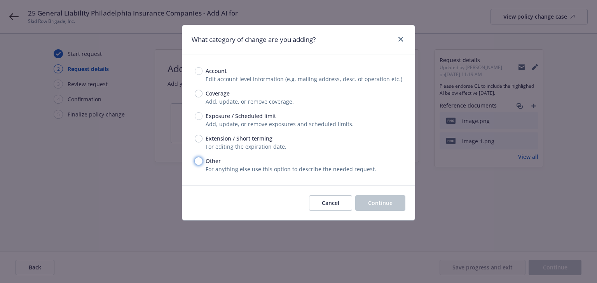
click at [199, 161] on input "Other" at bounding box center [199, 161] width 8 height 8
radio input "true"
click at [383, 208] on button "Continue" at bounding box center [380, 204] width 50 height 16
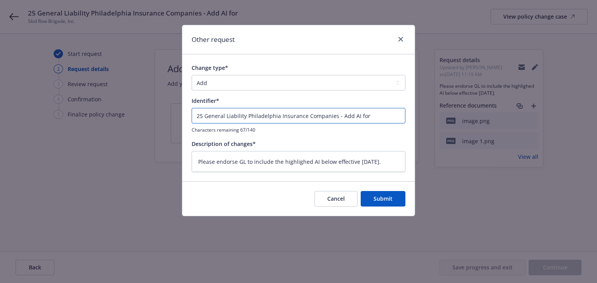
drag, startPoint x: 337, startPoint y: 117, endPoint x: -356, endPoint y: 112, distance: 693.6
click at [0, 112] on html "25 General Liability Philadelphia Insurance Companies - Add AI for Skid Row Bri…" at bounding box center [298, 141] width 597 height 283
type textarea "x"
type input "= Add AI for"
type textarea "x"
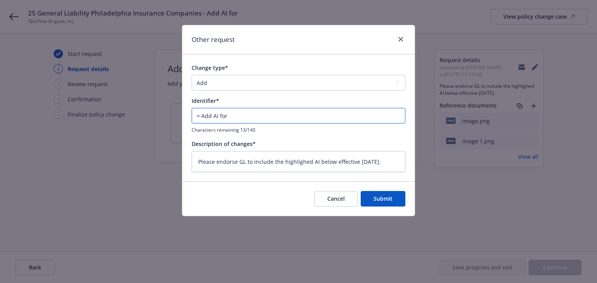
type input "Add AI for"
type textarea "x"
type input "Add AI for"
click at [238, 114] on input "Add AI for" at bounding box center [299, 116] width 214 height 16
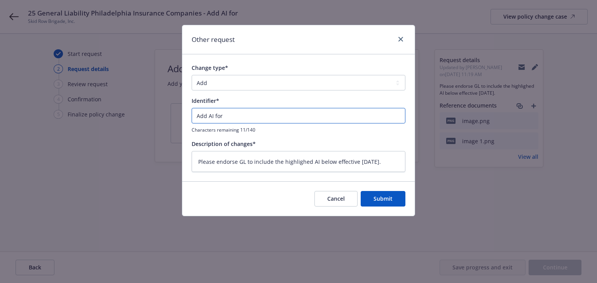
type textarea "x"
type input "Add AI for"
type textarea "x"
type input "Add AI fo"
type textarea "x"
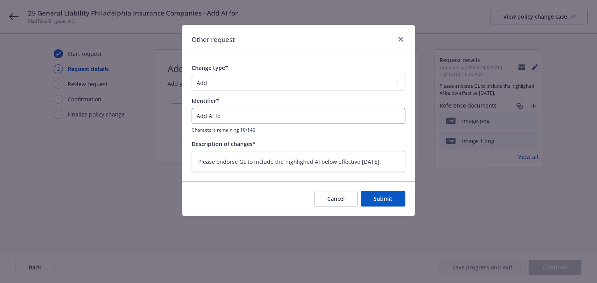
type input "Add AI f"
type textarea "x"
type input "Add AI"
type textarea "x"
type input "Add AI"
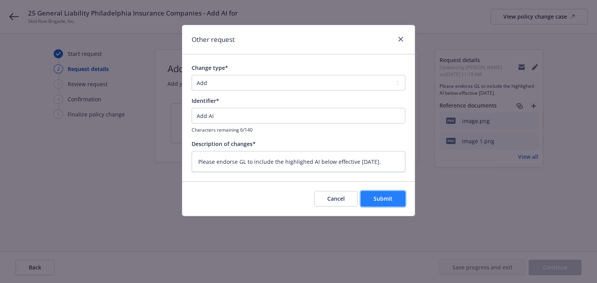
click at [399, 200] on button "Submit" at bounding box center [383, 199] width 45 height 16
type textarea "x"
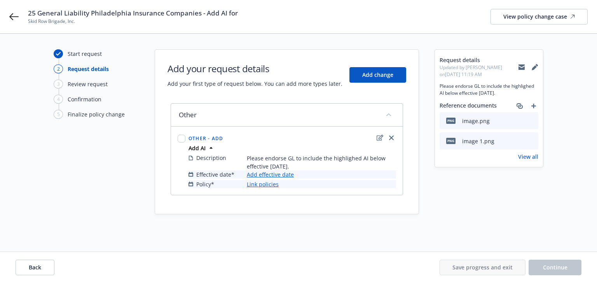
click at [288, 175] on link "Add effective date" at bounding box center [270, 175] width 47 height 8
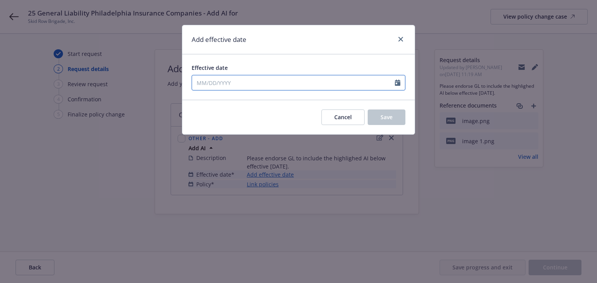
click at [256, 82] on input "Effective date" at bounding box center [293, 82] width 203 height 15
select select "9"
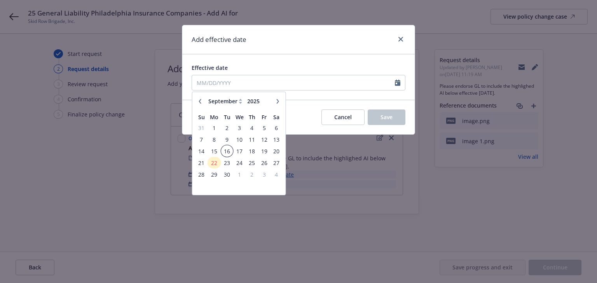
click at [225, 153] on span "16" at bounding box center [227, 152] width 10 height 10
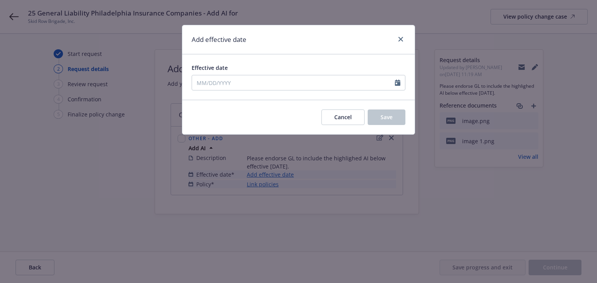
type input "[DATE]"
click at [386, 118] on span "Save" at bounding box center [387, 117] width 12 height 7
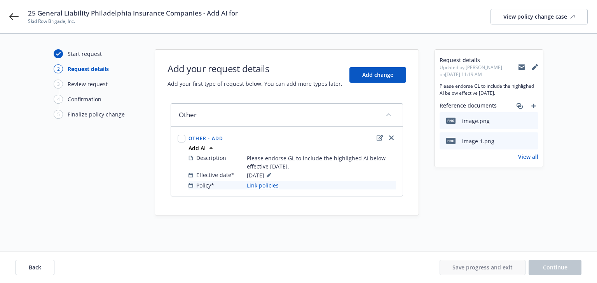
click at [261, 185] on link "Link policies" at bounding box center [263, 186] width 32 height 8
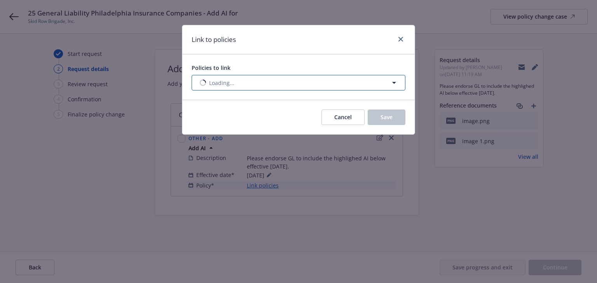
click at [243, 81] on button "Loading..." at bounding box center [299, 83] width 214 height 16
select select "ACTIVE"
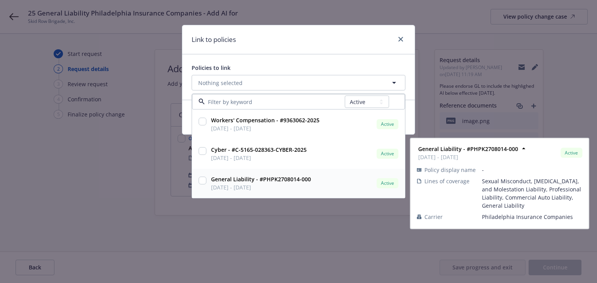
click at [200, 180] on input "checkbox" at bounding box center [203, 181] width 8 height 8
checkbox input "true"
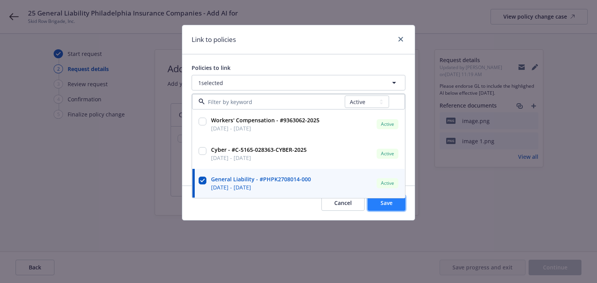
click at [384, 205] on span "Save" at bounding box center [387, 202] width 12 height 7
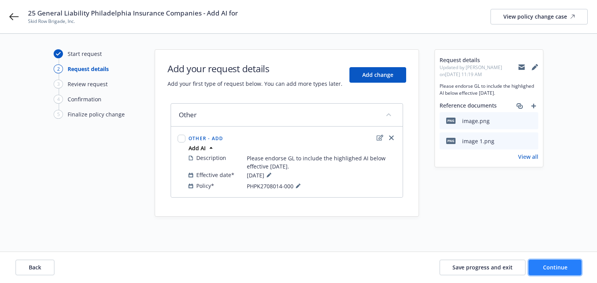
click at [559, 267] on span "Continue" at bounding box center [555, 267] width 24 height 7
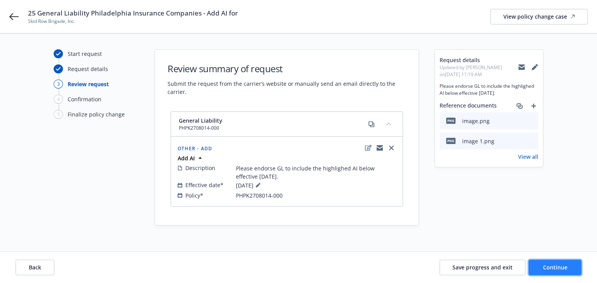
click at [560, 271] on button "Continue" at bounding box center [555, 268] width 53 height 16
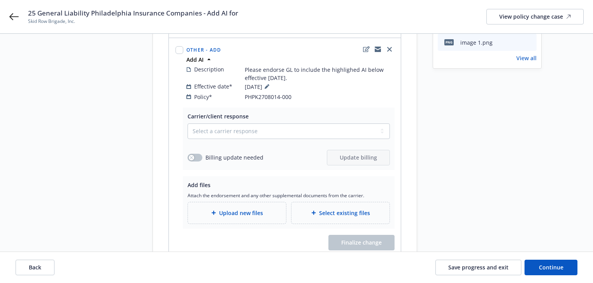
scroll to position [129, 0]
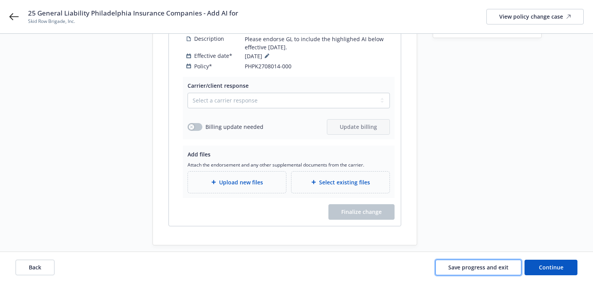
click at [482, 266] on span "Save progress and exit" at bounding box center [478, 267] width 60 height 7
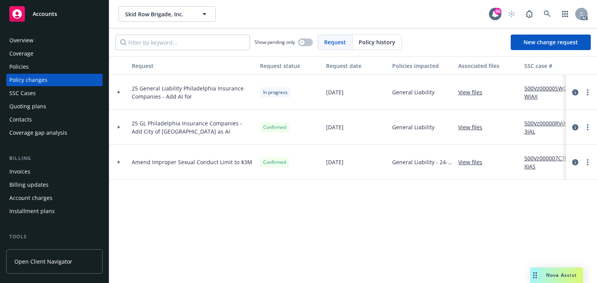
click at [552, 87] on link "500Vz00000SWOlWIAX" at bounding box center [550, 92] width 52 height 16
click at [119, 93] on icon at bounding box center [119, 92] width 2 height 3
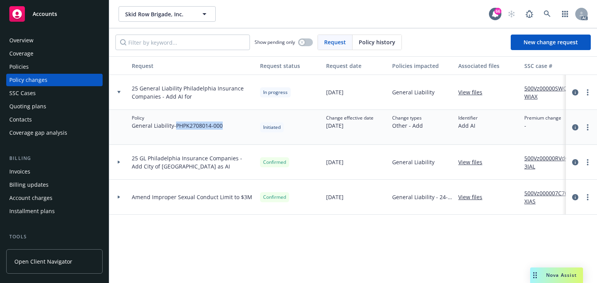
drag, startPoint x: 177, startPoint y: 124, endPoint x: 232, endPoint y: 124, distance: 54.4
click at [232, 124] on div "Policy General Liability - PHPK2708014-000" at bounding box center [193, 127] width 128 height 35
copy span "PHPK2708014-000"
click at [591, 93] on link "more" at bounding box center [587, 92] width 9 height 9
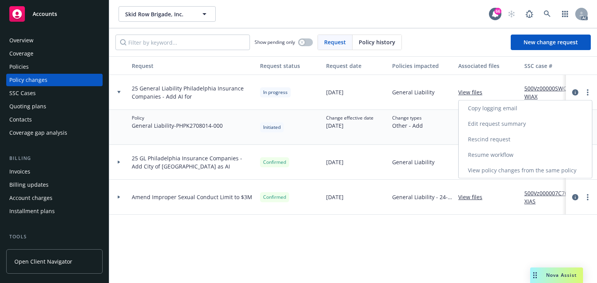
click at [508, 106] on link "Copy logging email" at bounding box center [525, 109] width 133 height 16
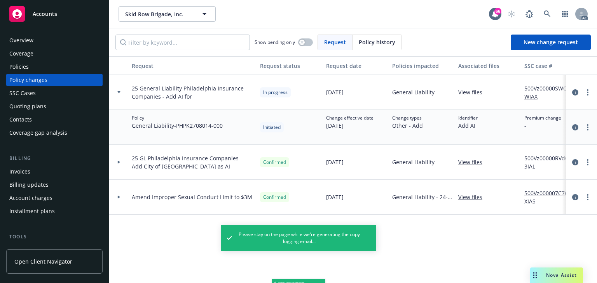
click at [11, 67] on div "Policies" at bounding box center [18, 67] width 19 height 12
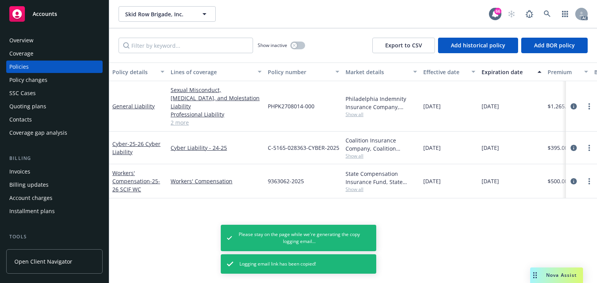
click at [148, 205] on div "Policy details Lines of coverage Policy number Market details Effective date Ex…" at bounding box center [353, 173] width 488 height 221
click at [570, 102] on link "circleInformation" at bounding box center [573, 106] width 9 height 9
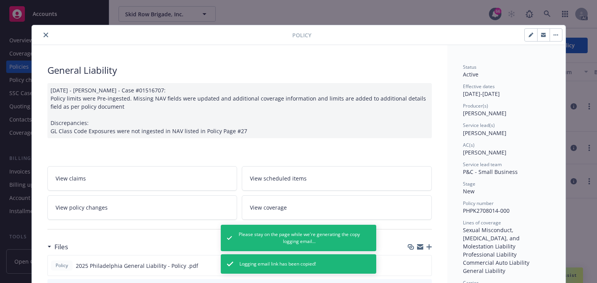
scroll to position [23, 0]
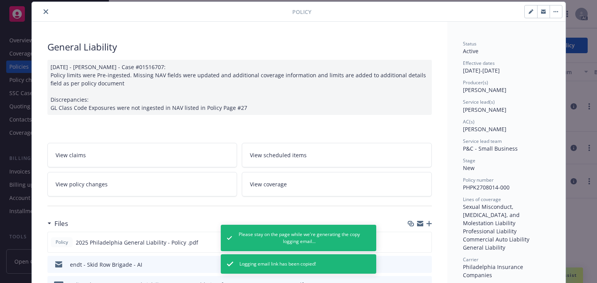
drag, startPoint x: 455, startPoint y: 113, endPoint x: 498, endPoint y: 107, distance: 43.1
copy span "[PERSON_NAME]"
